Goal: Complete application form

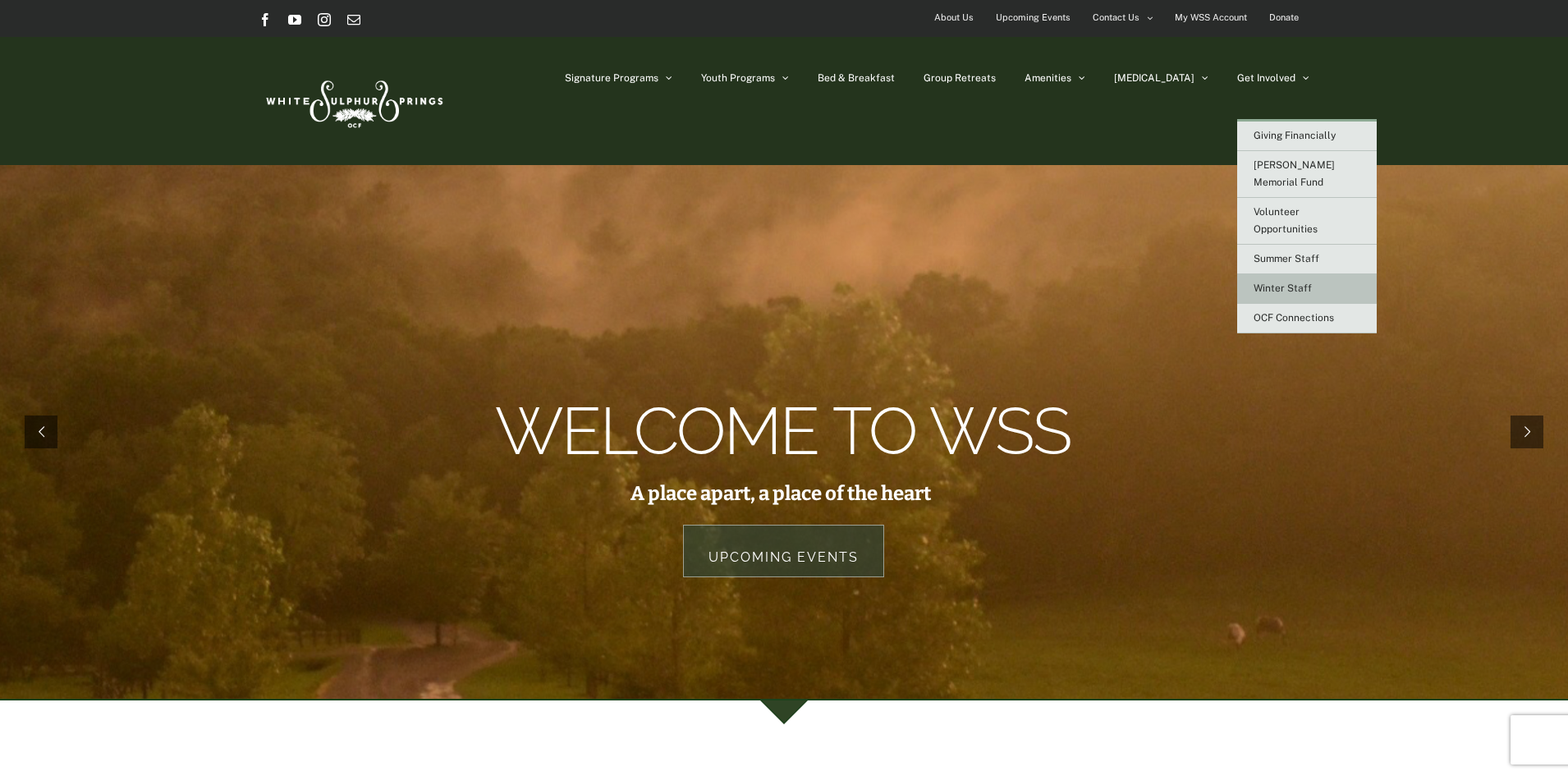
click at [1276, 282] on span "Winter Staff" at bounding box center [1282, 287] width 58 height 11
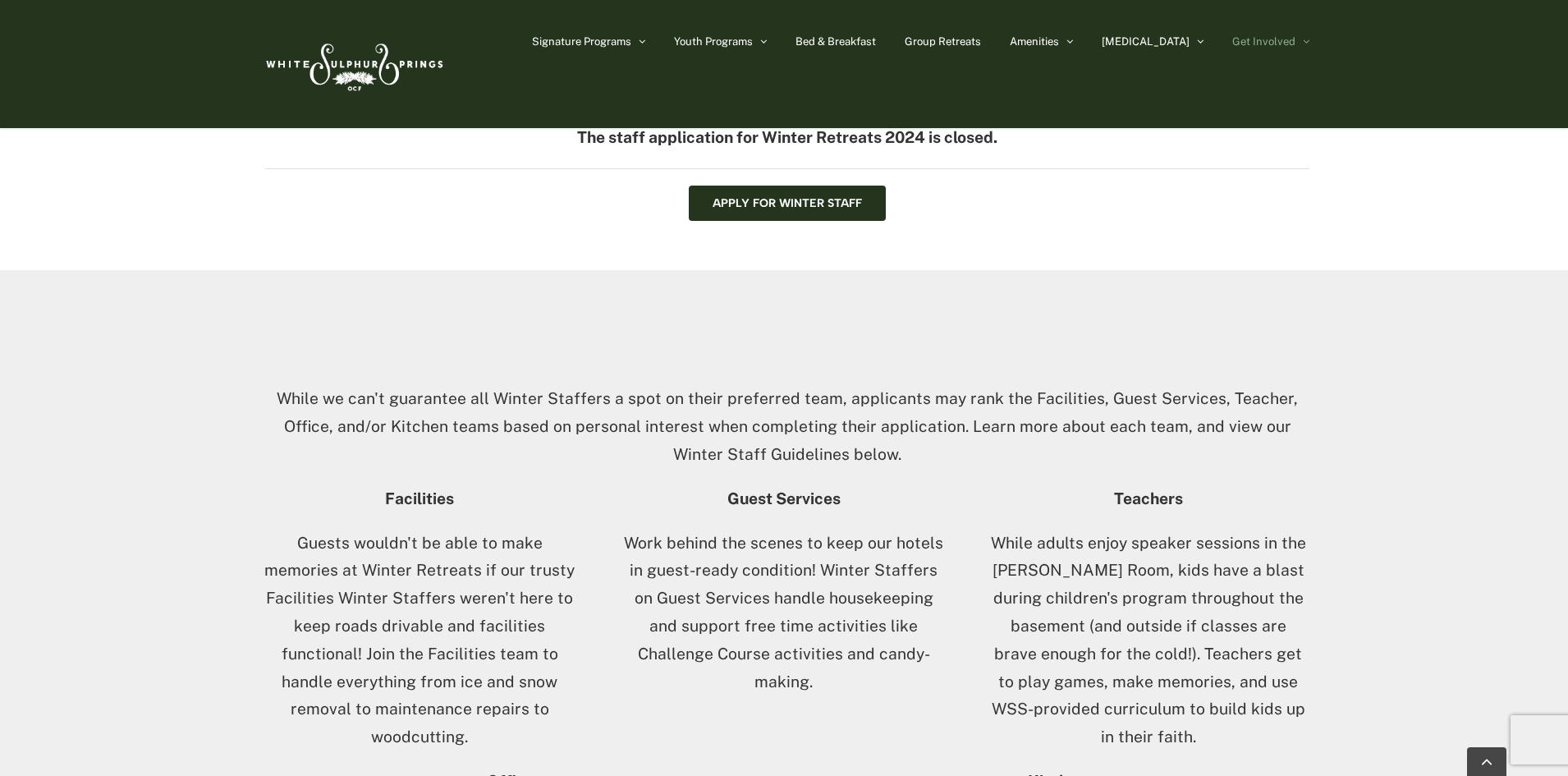
scroll to position [492, 0]
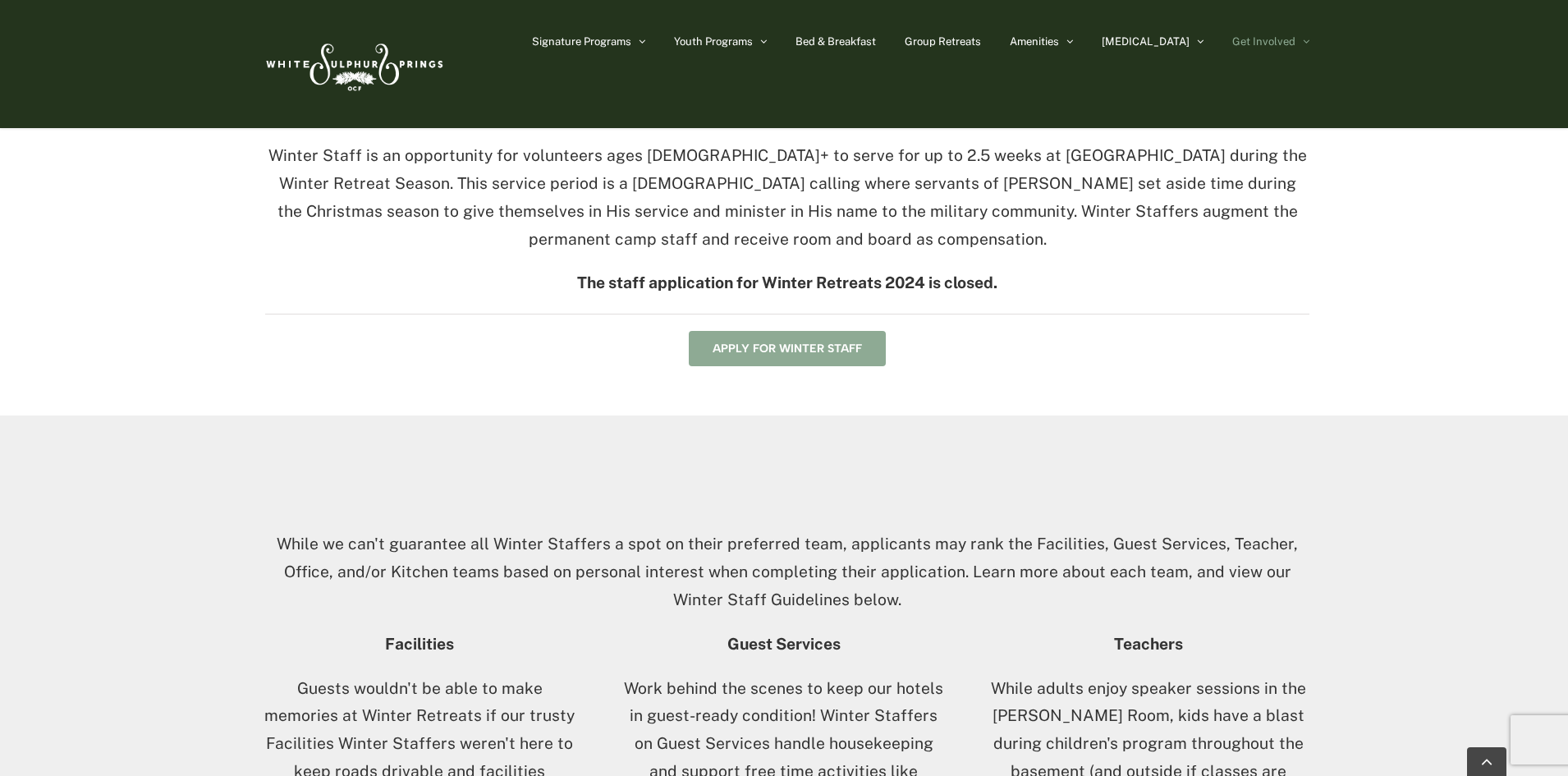
click at [741, 354] on span "Apply for Winter Staff" at bounding box center [787, 348] width 149 height 14
click at [816, 352] on span "Apply for Winter Staff" at bounding box center [787, 348] width 149 height 14
click at [778, 351] on span "Apply for Winter Staff" at bounding box center [787, 348] width 149 height 14
click at [748, 473] on div "While we can't guarantee all Winter Staffers a spot on their preferred team, ap…" at bounding box center [786, 547] width 1044 height 165
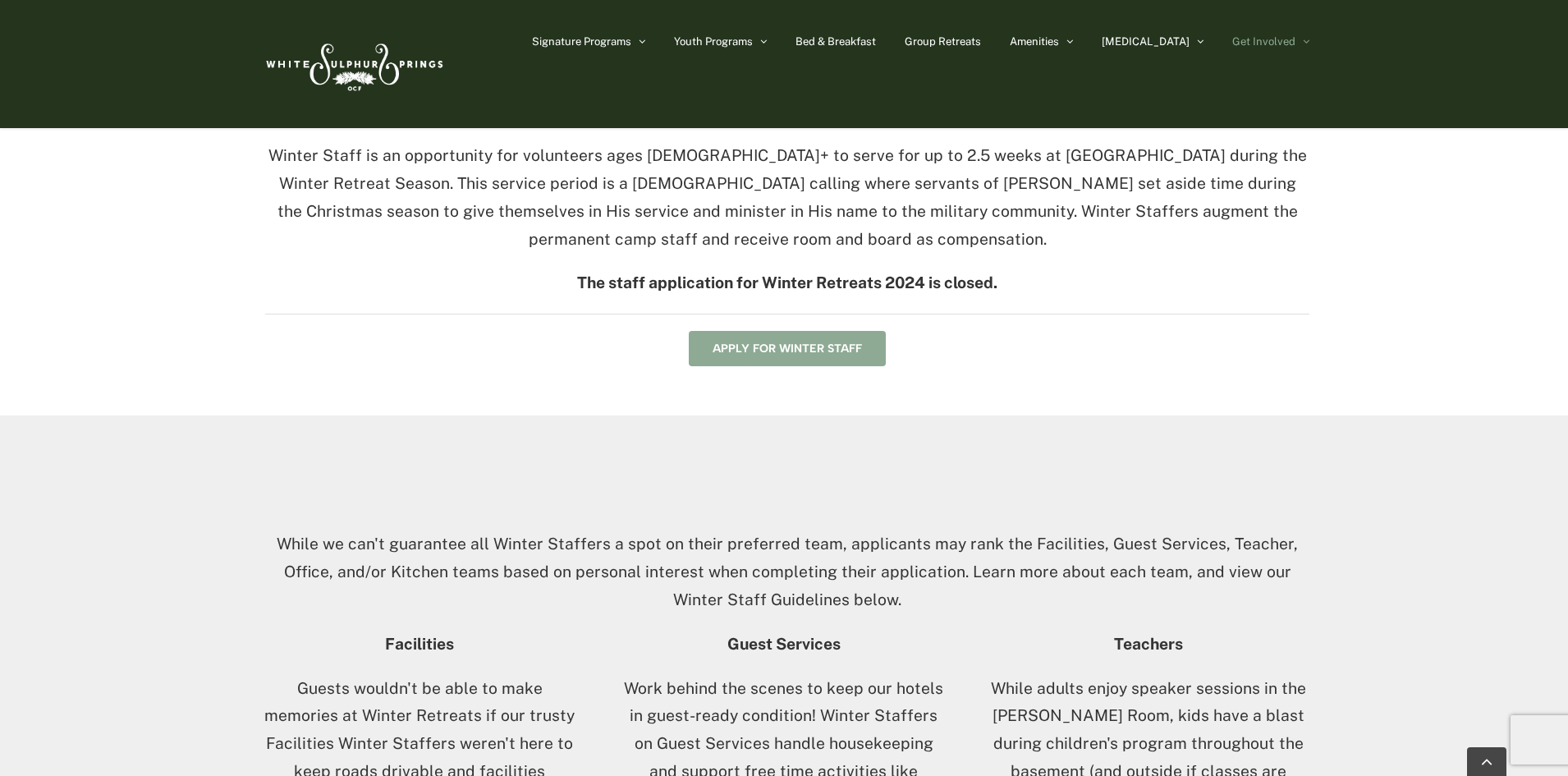
click at [787, 358] on link "Apply for Winter Staff" at bounding box center [787, 348] width 197 height 36
click at [805, 317] on div "Winter Staff is an opportunity for volunteers ages [DEMOGRAPHIC_DATA]+ to serve…" at bounding box center [786, 254] width 1044 height 224
click at [799, 368] on div "Winter Staff is an opportunity for volunteers ages [DEMOGRAPHIC_DATA]+ to serve…" at bounding box center [784, 254] width 1568 height 323
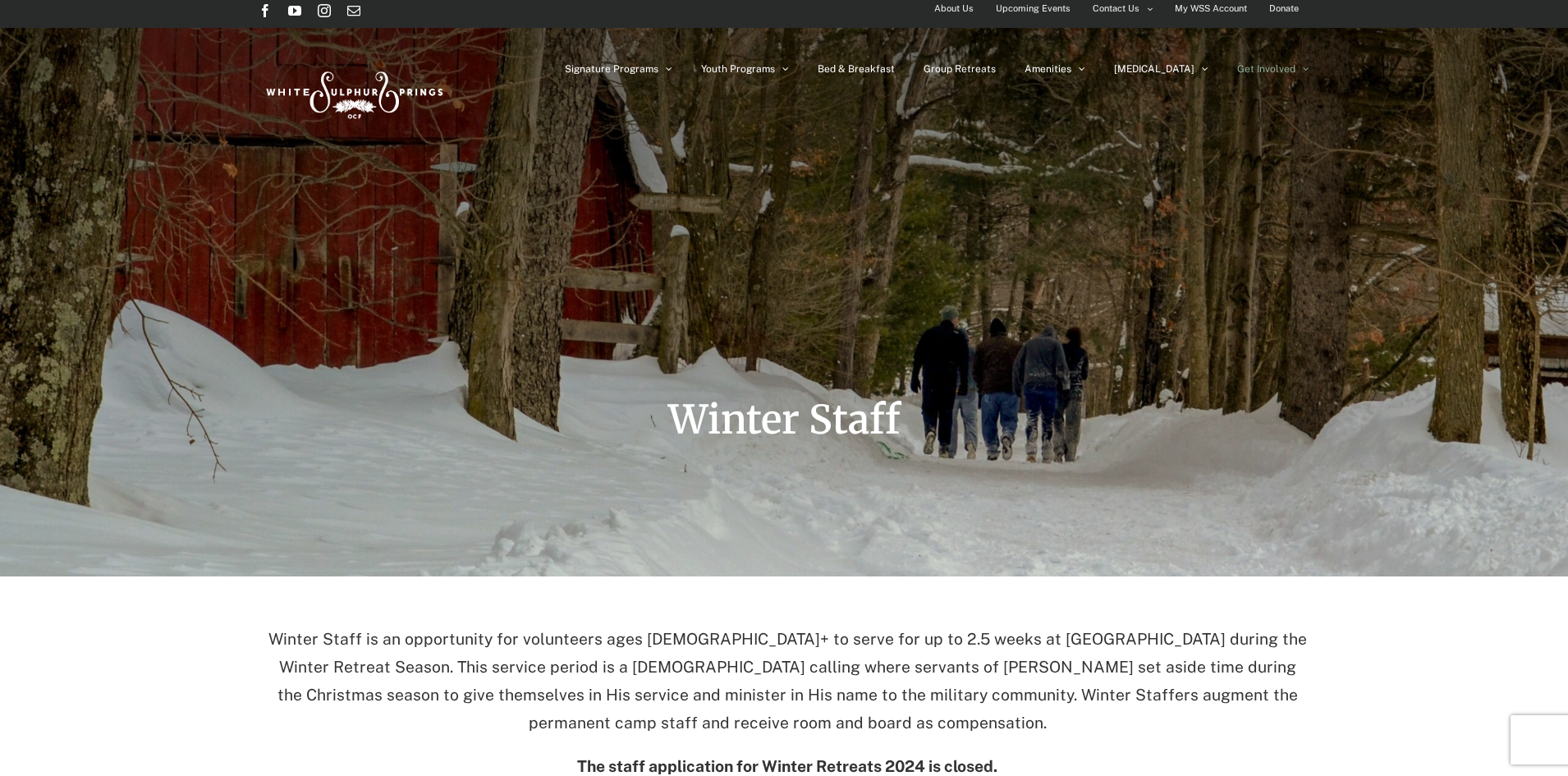
scroll to position [0, 0]
